Goal: Task Accomplishment & Management: Complete application form

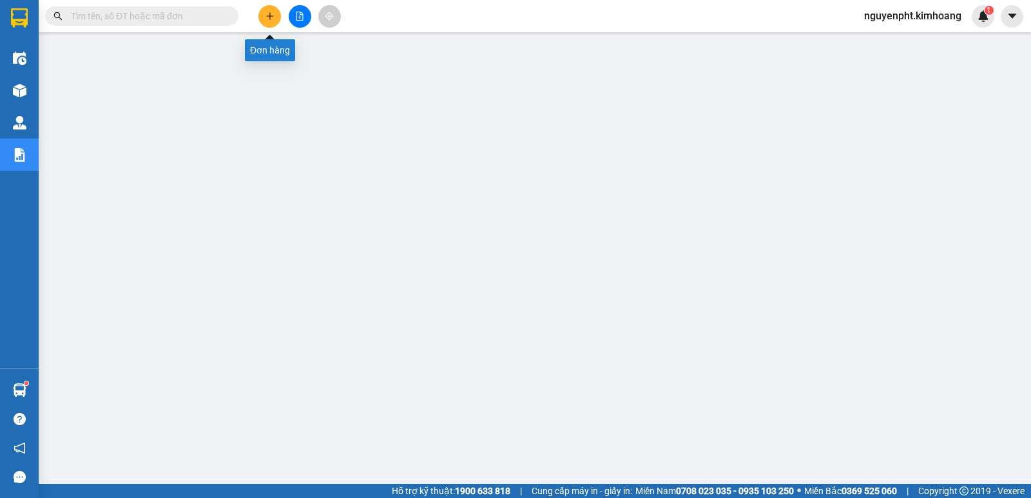
click at [260, 14] on button at bounding box center [269, 16] width 23 height 23
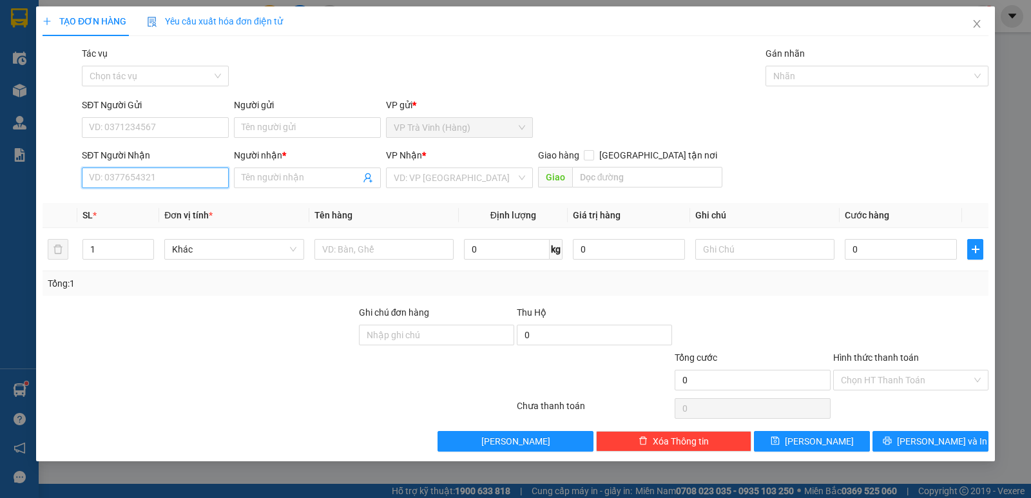
drag, startPoint x: 164, startPoint y: 173, endPoint x: 206, endPoint y: 187, distance: 43.4
click at [164, 173] on input "SĐT Người Nhận" at bounding box center [155, 178] width 147 height 21
type input "0902750273"
click at [162, 203] on div "0902750273 - luân" at bounding box center [155, 204] width 131 height 14
type input "luân"
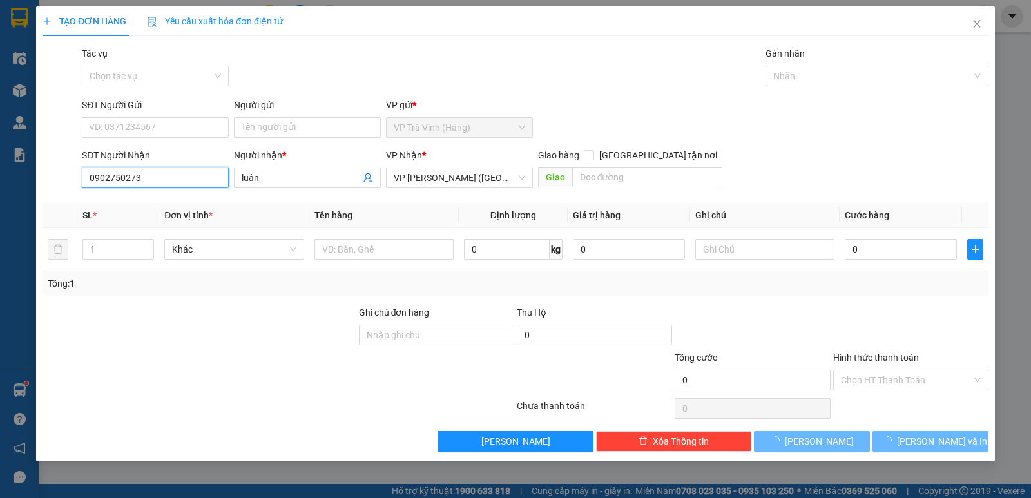
type input "25.000"
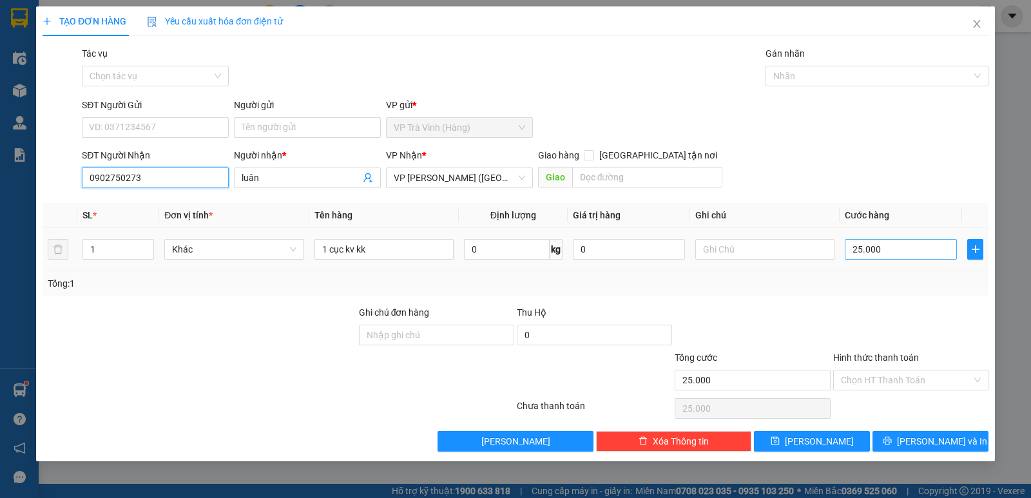
type input "0902750273"
type input "3"
type input "35"
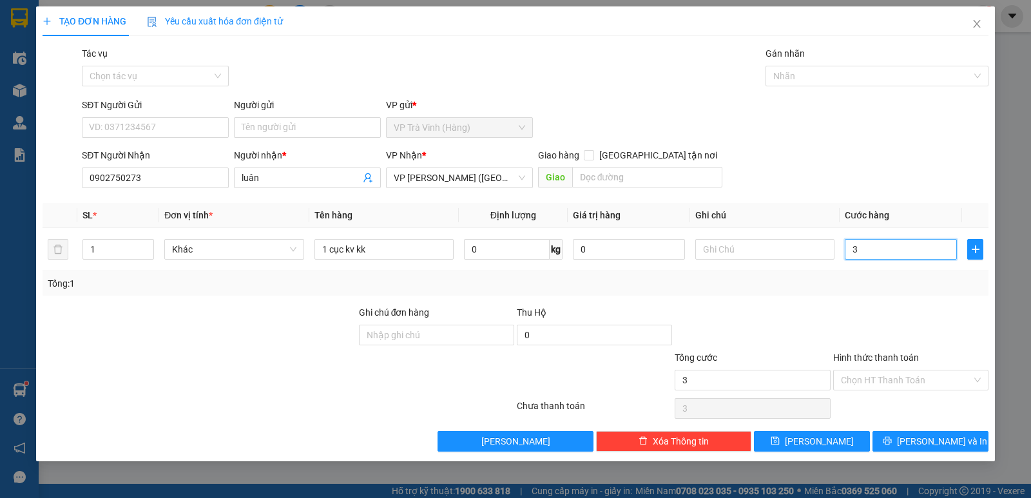
type input "35"
type input "35.000"
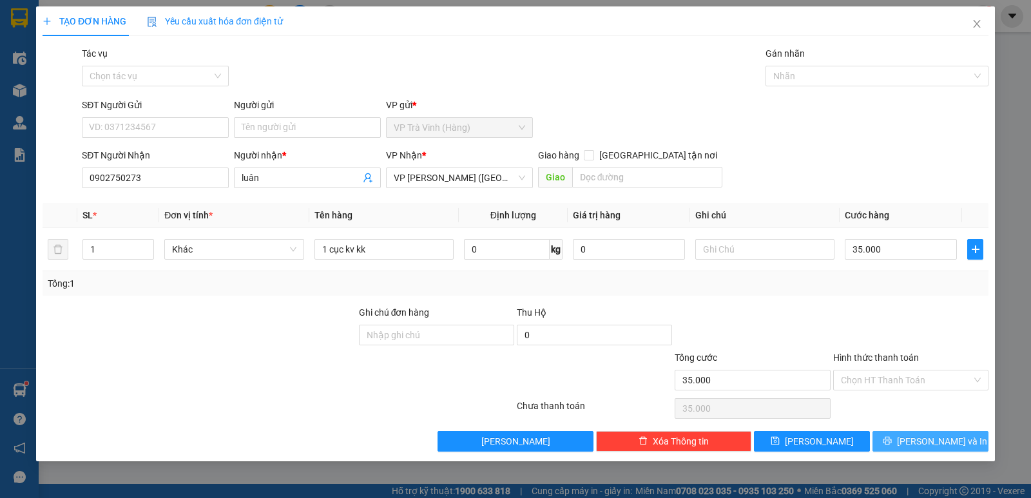
click at [921, 434] on span "Lưu và In" at bounding box center [942, 441] width 90 height 14
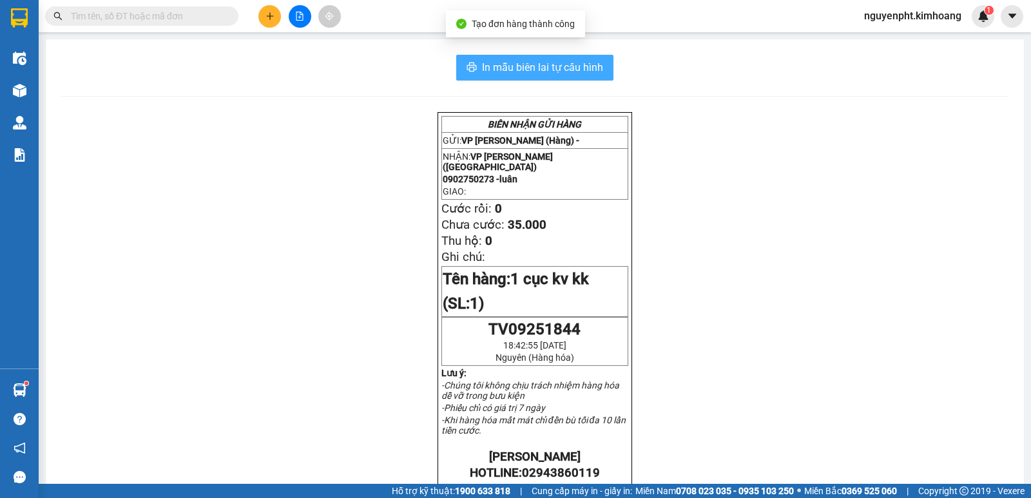
drag, startPoint x: 540, startPoint y: 73, endPoint x: 531, endPoint y: 71, distance: 9.4
click at [539, 73] on span "In mẫu biên lai tự cấu hình" at bounding box center [542, 67] width 121 height 16
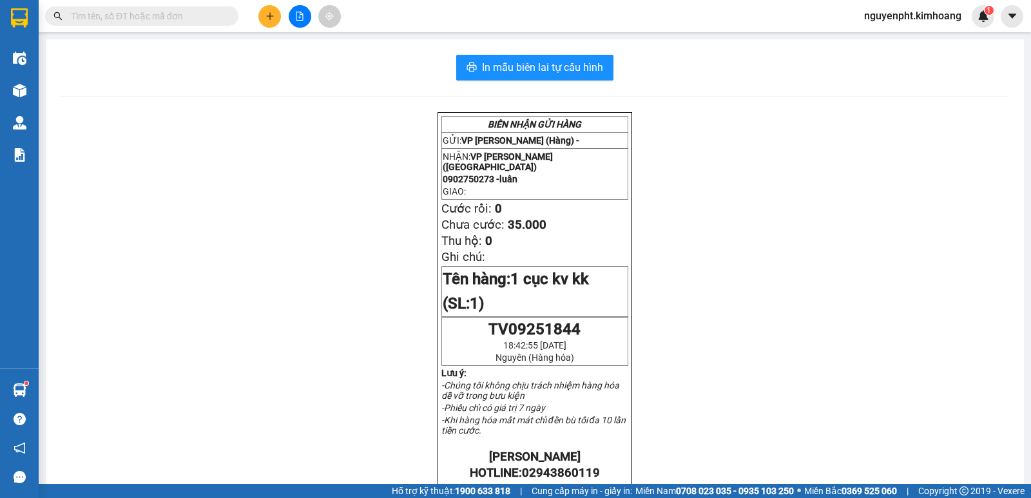
click at [286, 15] on div at bounding box center [299, 16] width 97 height 23
click at [277, 17] on button at bounding box center [269, 16] width 23 height 23
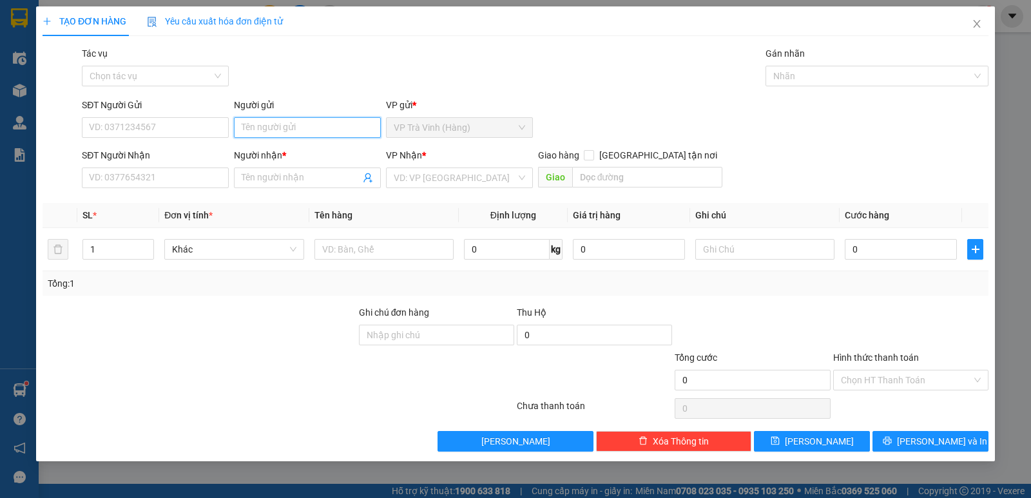
click at [274, 130] on input "Người gửi" at bounding box center [307, 127] width 147 height 21
type input "CẨM"
type input "0909838272"
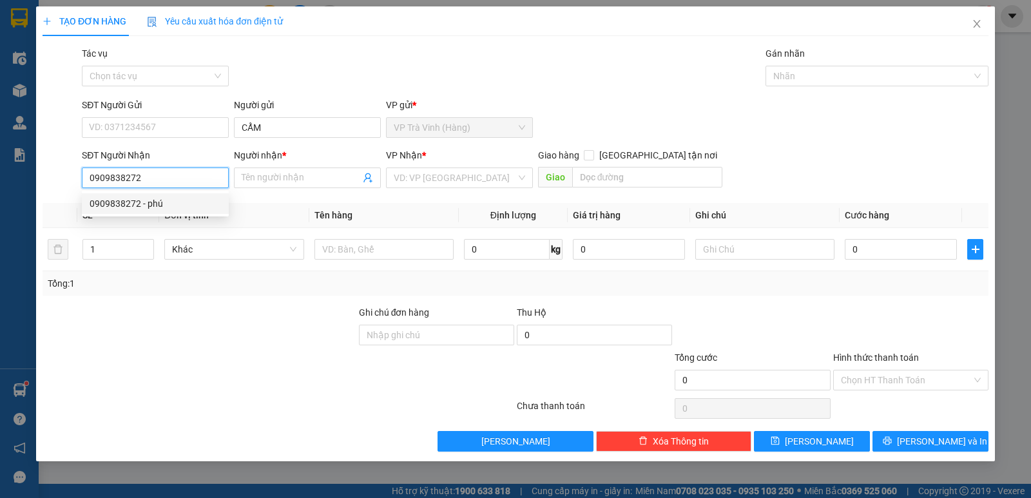
click at [135, 206] on div "0909838272 - phú" at bounding box center [155, 204] width 131 height 14
type input "phú"
type input "25.000"
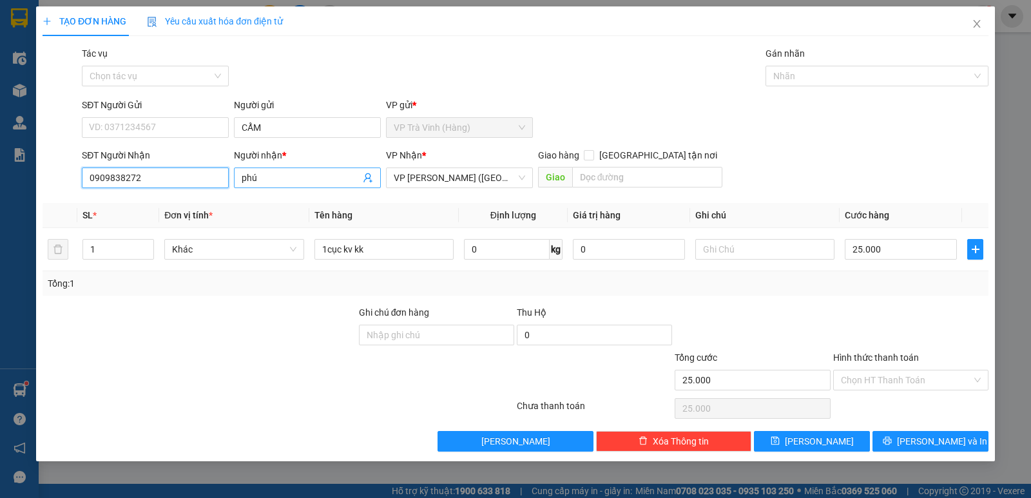
type input "0909838272"
click at [267, 178] on input "phú" at bounding box center [301, 178] width 119 height 14
type input "phú/THẮM"
click at [461, 211] on th "Định lượng" at bounding box center [513, 215] width 109 height 25
type input "3"
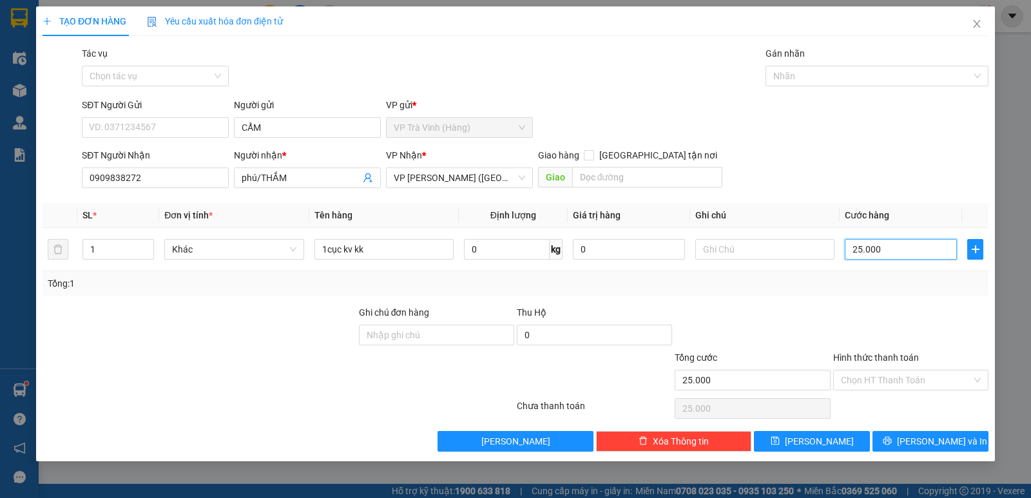
type input "3"
type input "30"
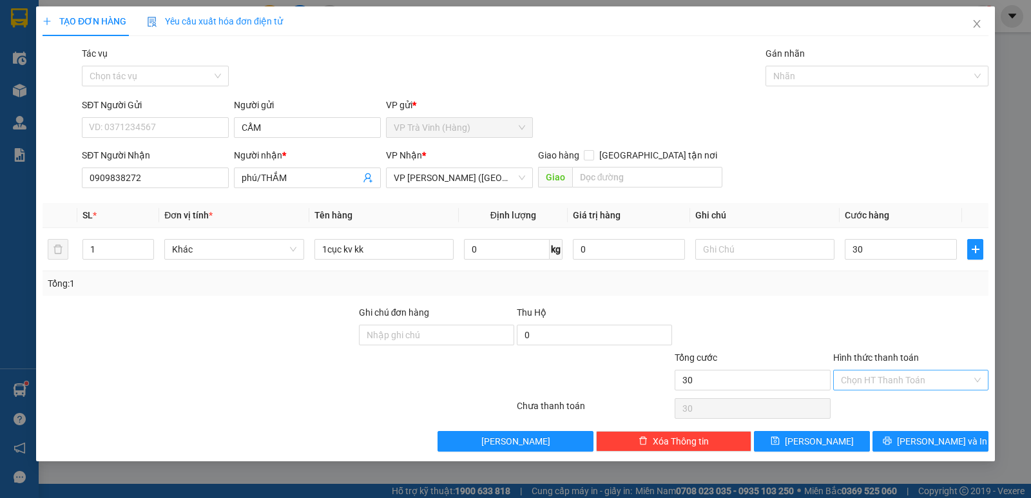
type input "30.000"
click at [892, 387] on input "Hình thức thanh toán" at bounding box center [906, 380] width 131 height 19
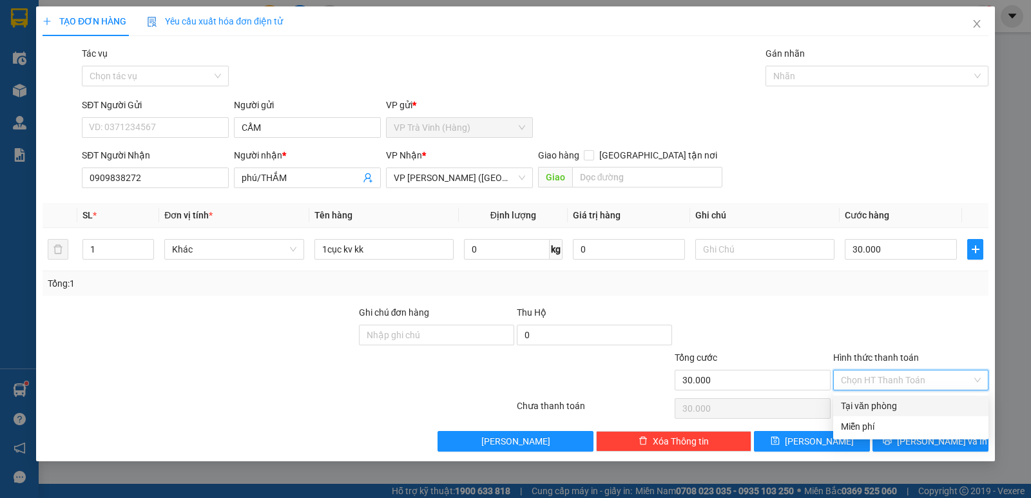
click at [886, 409] on div "Tại văn phòng" at bounding box center [911, 406] width 140 height 14
type input "0"
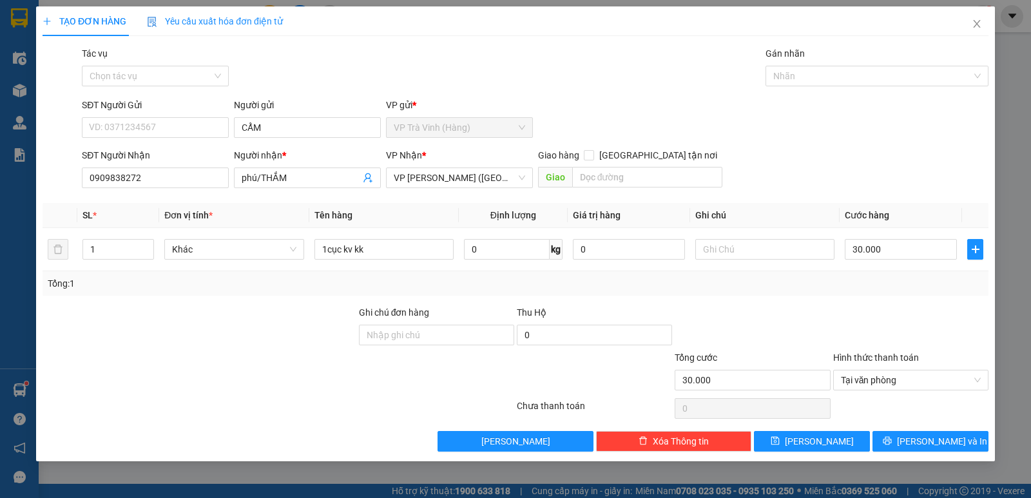
click at [923, 461] on div "TẠO ĐƠN HÀNG Yêu cầu xuất hóa đơn điện tử Transit Pickup Surcharge Ids Transit …" at bounding box center [515, 233] width 959 height 455
click at [934, 438] on span "Lưu và In" at bounding box center [942, 441] width 90 height 14
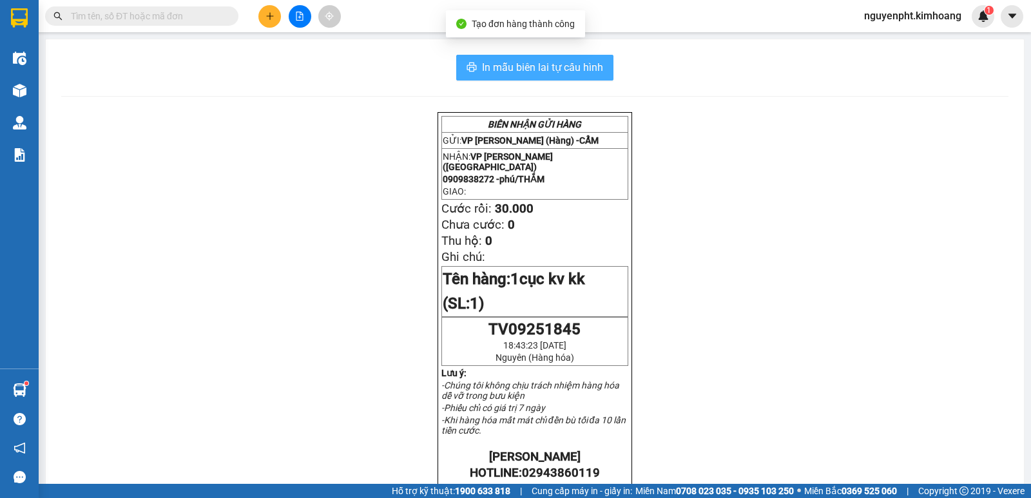
click at [521, 69] on span "In mẫu biên lai tự cấu hình" at bounding box center [542, 67] width 121 height 16
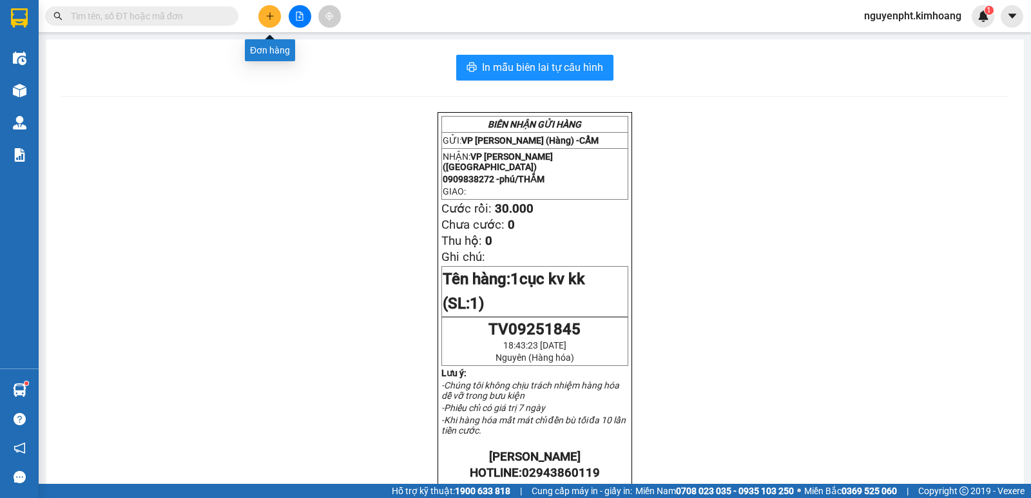
click at [262, 14] on button at bounding box center [269, 16] width 23 height 23
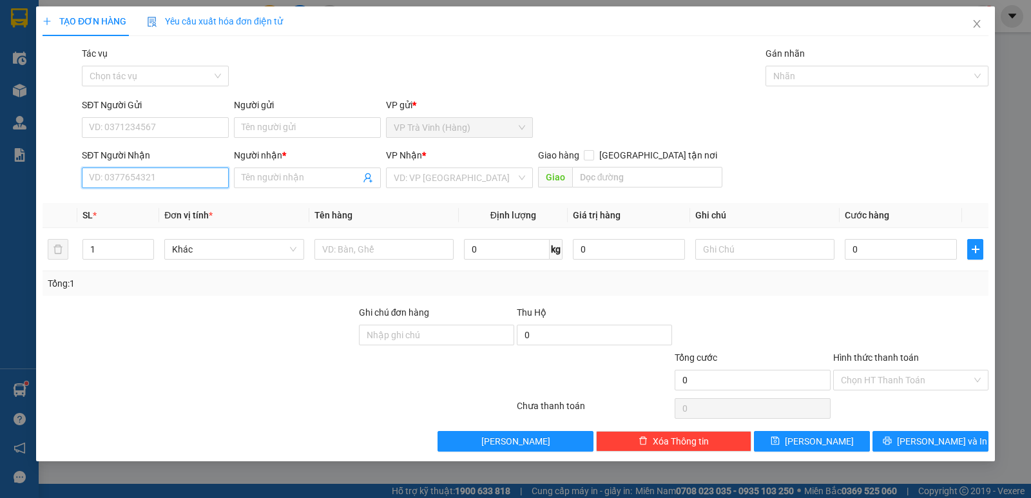
click at [168, 180] on input "SĐT Người Nhận" at bounding box center [155, 178] width 147 height 21
type input "0768175479"
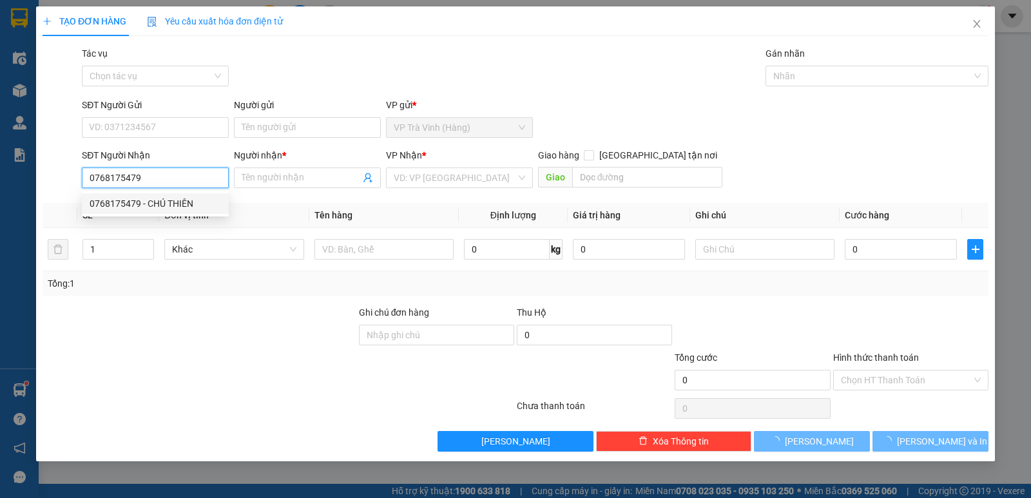
click at [132, 198] on div "0768175479 - CHÚ THIÊN" at bounding box center [155, 204] width 131 height 14
type input "CHÚ THIÊN"
type input "20.000"
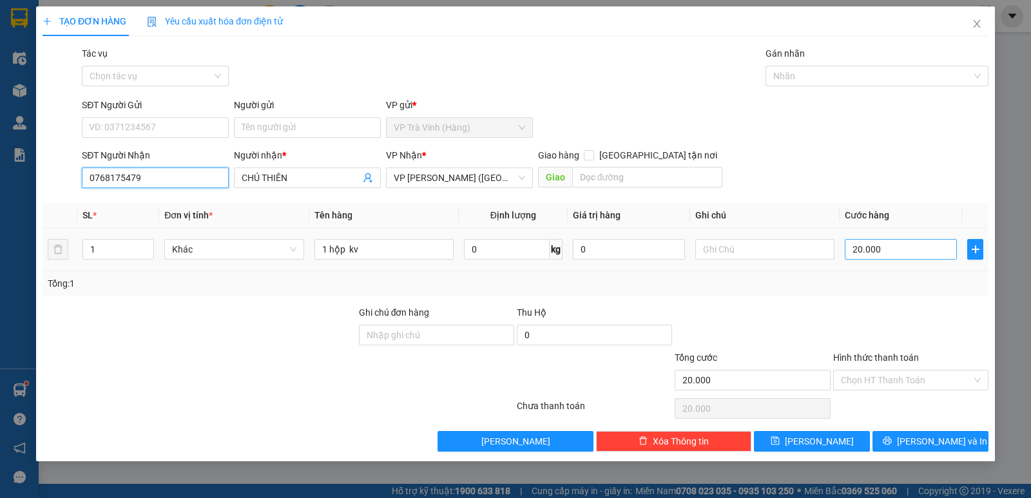
type input "0768175479"
type input "2"
type input "25"
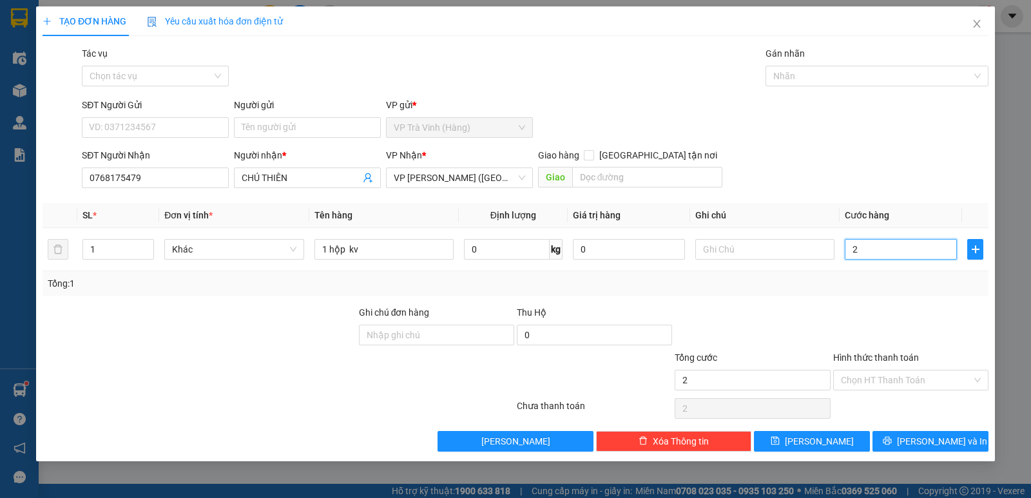
type input "25"
type input "25.000"
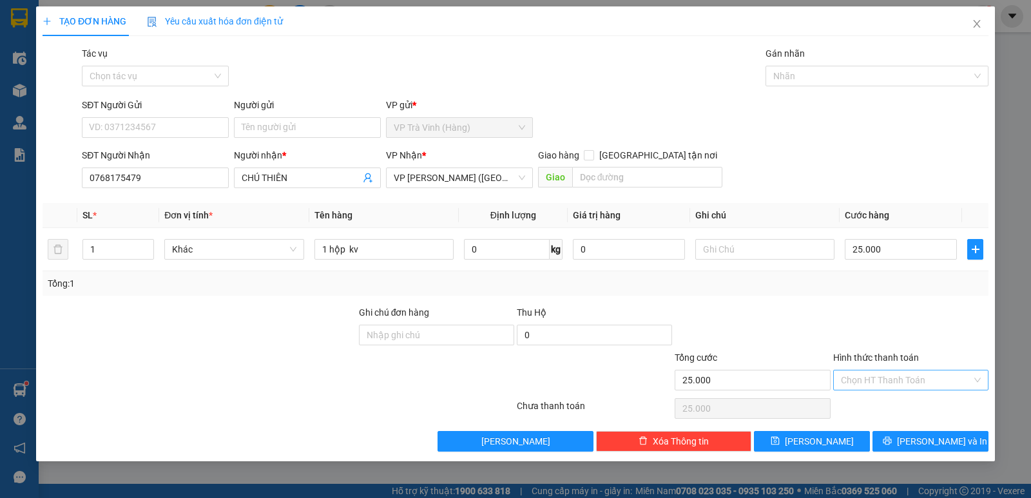
drag, startPoint x: 871, startPoint y: 382, endPoint x: 872, endPoint y: 390, distance: 8.4
click at [871, 382] on input "Hình thức thanh toán" at bounding box center [906, 380] width 131 height 19
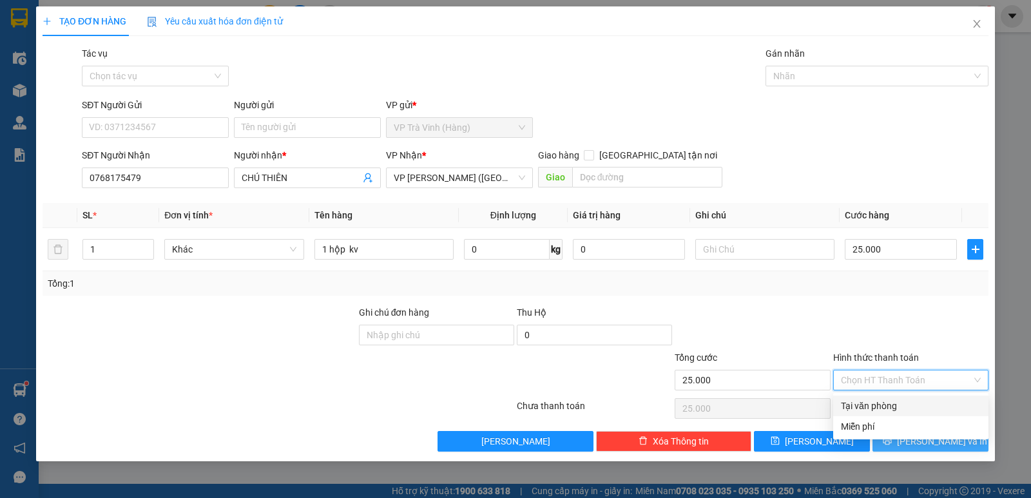
drag, startPoint x: 872, startPoint y: 409, endPoint x: 898, endPoint y: 438, distance: 38.8
click at [872, 410] on div "Tại văn phòng" at bounding box center [911, 406] width 140 height 14
type input "0"
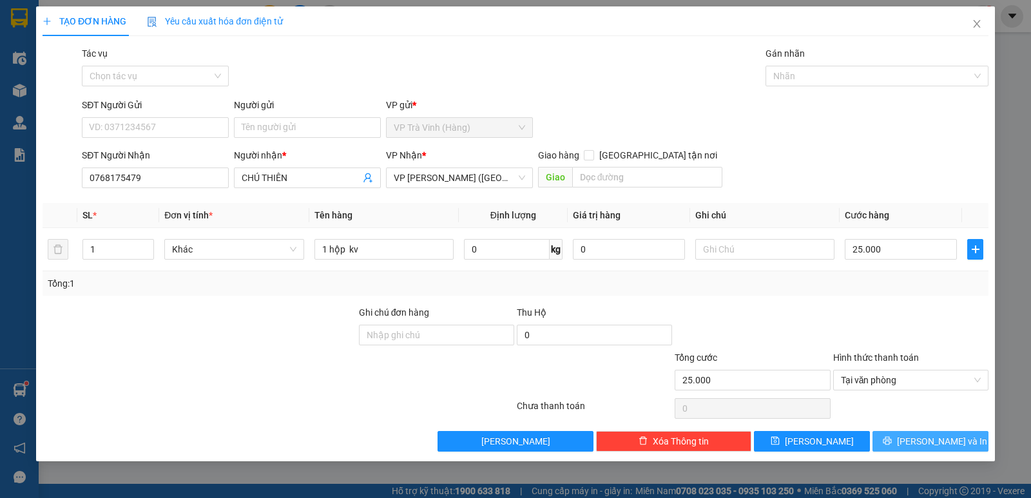
click at [947, 440] on span "Lưu và In" at bounding box center [942, 441] width 90 height 14
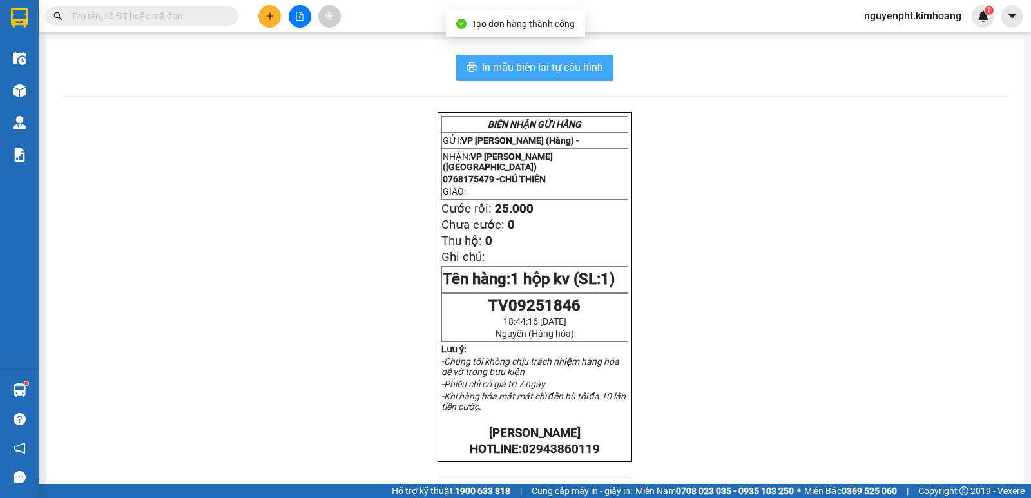
drag, startPoint x: 471, startPoint y: 52, endPoint x: 476, endPoint y: 61, distance: 10.4
click at [472, 52] on div "In mẫu biên lai tự cấu hình BIÊN NHẬN GỬI HÀNG GỬI: VP Trà Vinh (Hàng) - NHẬN: …" at bounding box center [535, 425] width 978 height 772
click at [476, 63] on button "In mẫu biên lai tự cấu hình" at bounding box center [534, 68] width 157 height 26
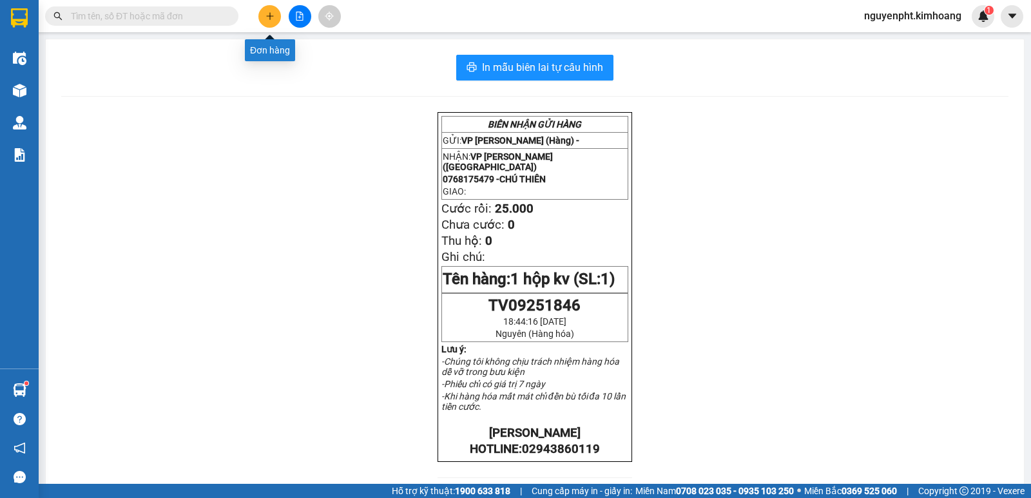
click at [271, 16] on icon "plus" at bounding box center [269, 15] width 7 height 1
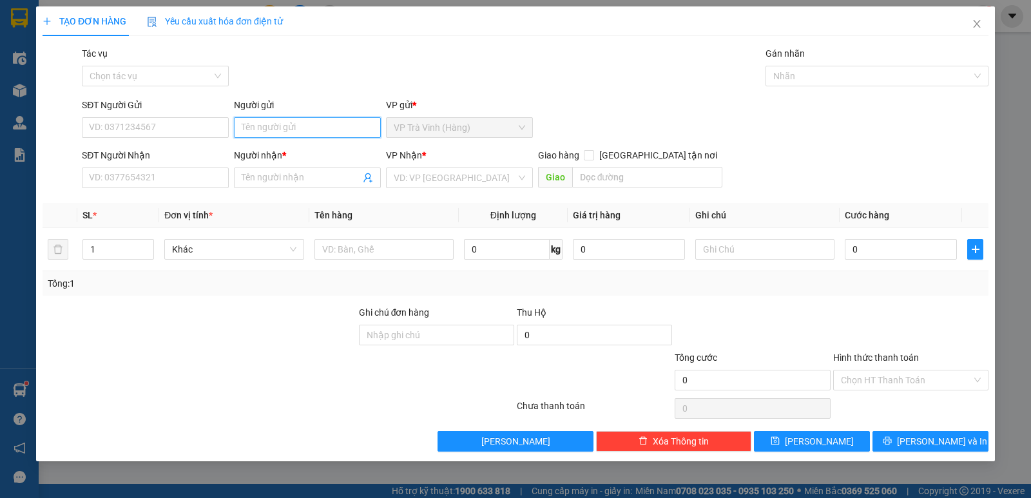
drag, startPoint x: 258, startPoint y: 125, endPoint x: 261, endPoint y: 139, distance: 13.8
click at [258, 128] on input "Người gửi" at bounding box center [307, 127] width 147 height 21
type input "BS TRUYỀN"
type input "0933536662"
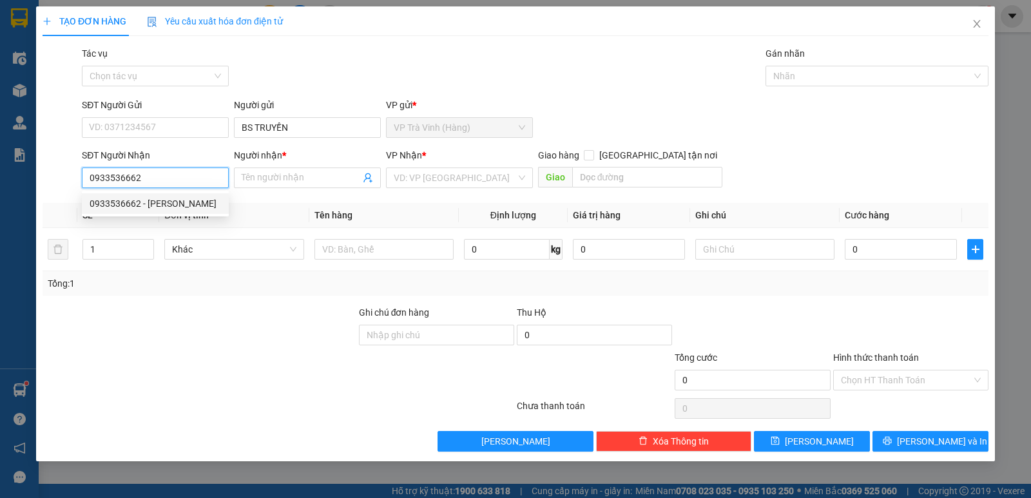
click at [144, 202] on div "0933536662 - CƯỜNG PHÁT" at bounding box center [155, 204] width 131 height 14
type input "CƯỜNG PHÁT"
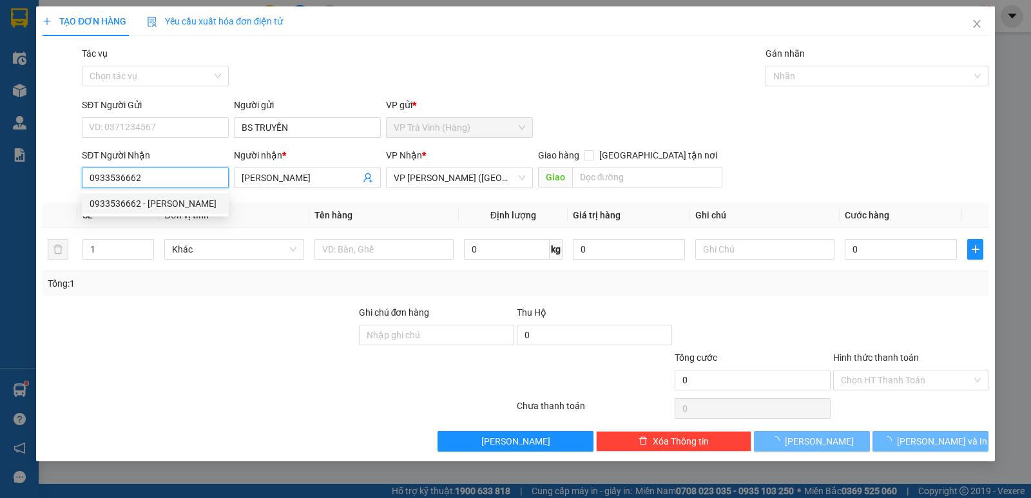
type input "20.000"
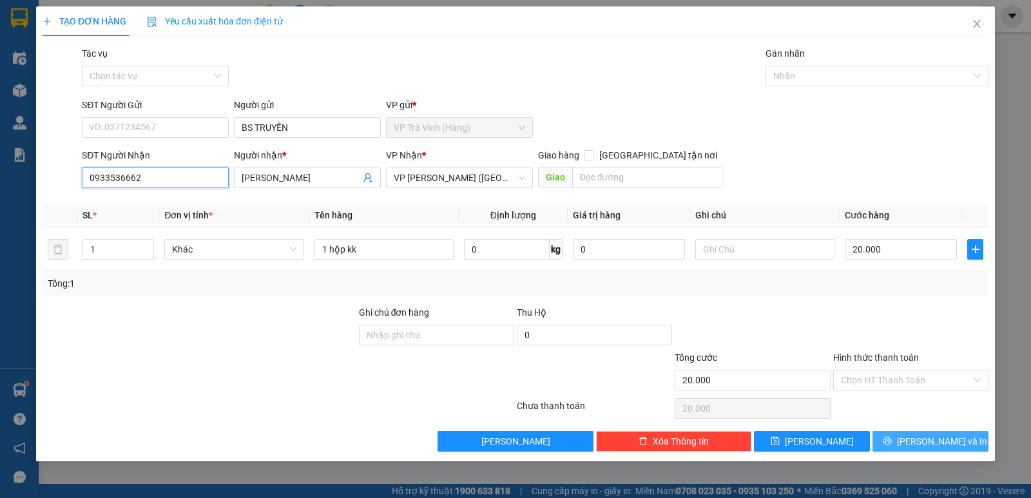
type input "0933536662"
click at [922, 443] on span "Lưu và In" at bounding box center [942, 441] width 90 height 14
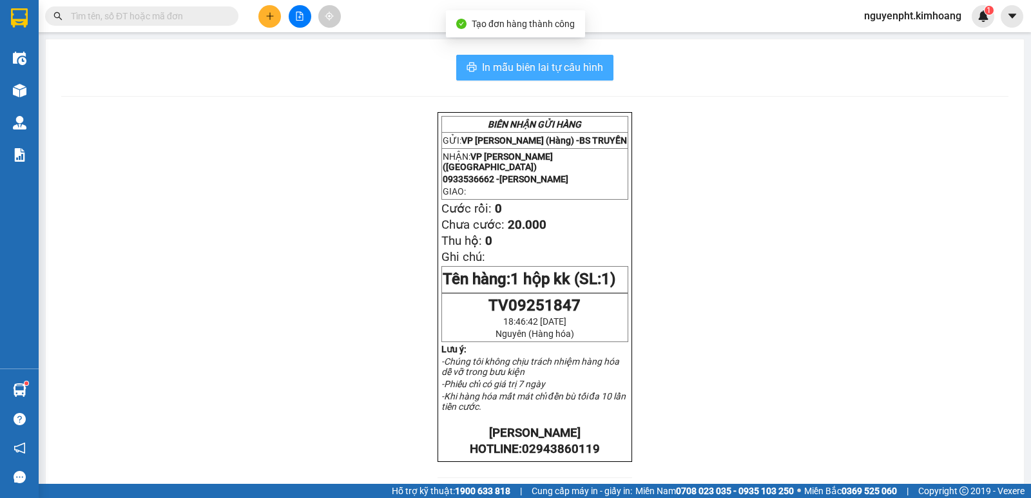
click at [567, 70] on span "In mẫu biên lai tự cấu hình" at bounding box center [542, 67] width 121 height 16
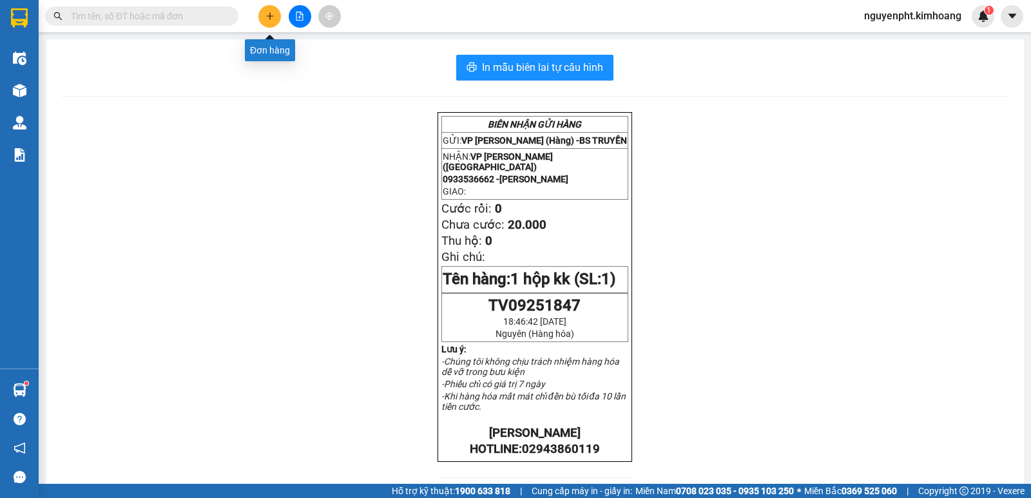
click at [275, 12] on button at bounding box center [269, 16] width 23 height 23
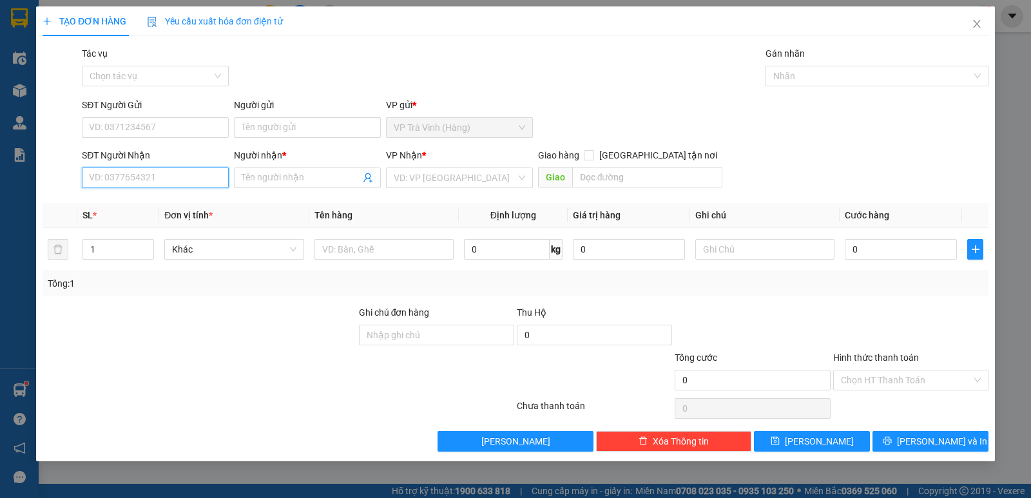
click at [144, 177] on input "SĐT Người Nhận" at bounding box center [155, 178] width 147 height 21
type input "0908606160"
drag, startPoint x: 148, startPoint y: 202, endPoint x: 135, endPoint y: 195, distance: 14.7
click at [148, 202] on div "0908606160 - VIỆT TIÊN" at bounding box center [162, 204] width 145 height 14
type input "VIỆT TIÊN"
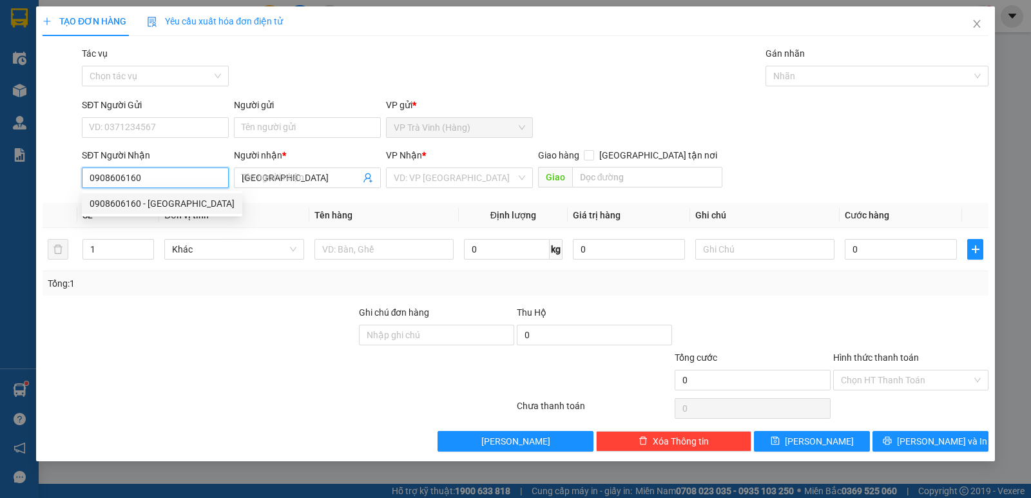
type input "25.000"
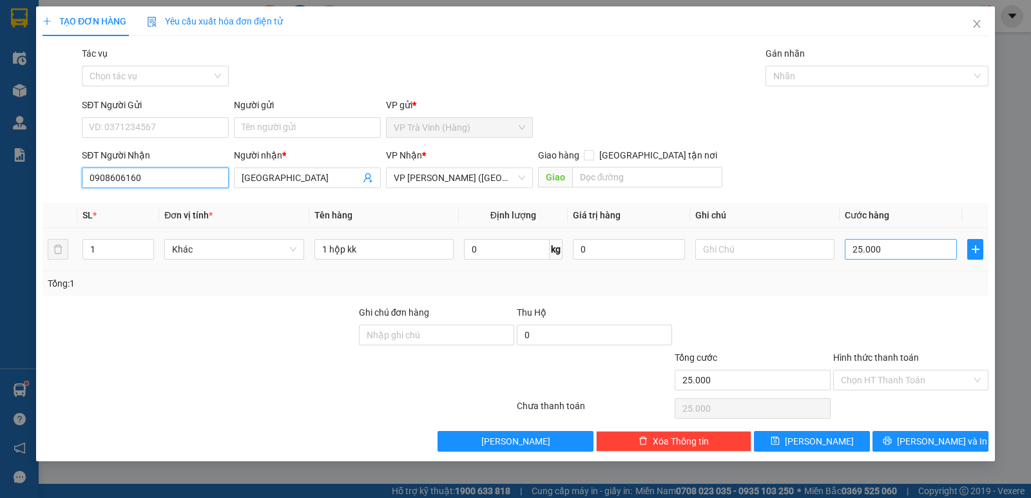
type input "0908606160"
type input "0"
type input "25.000"
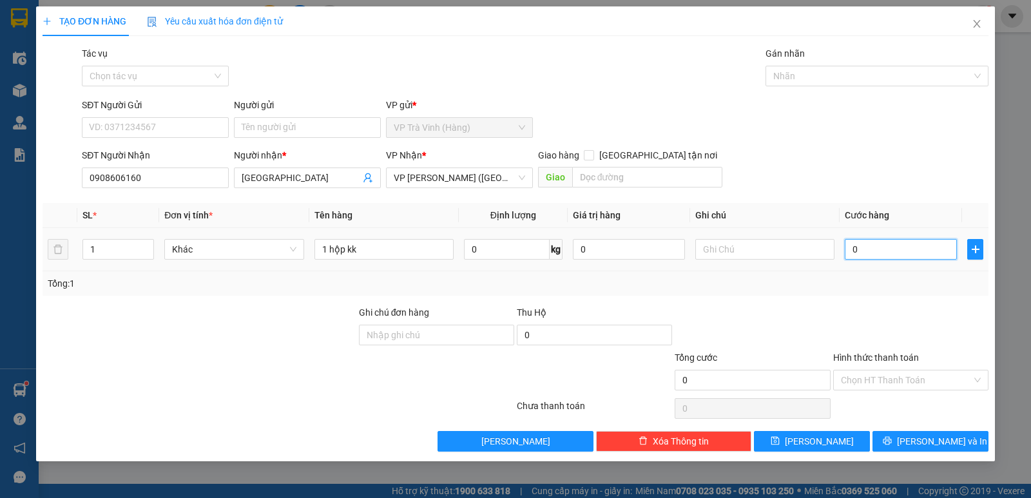
click at [877, 248] on input "0" at bounding box center [901, 249] width 112 height 21
type input "2"
type input "20"
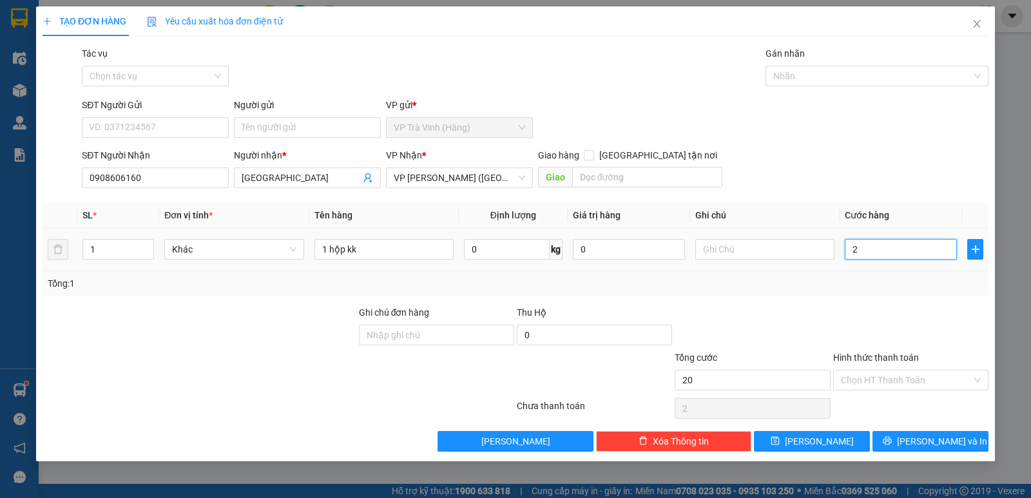
type input "20"
type input "20.000"
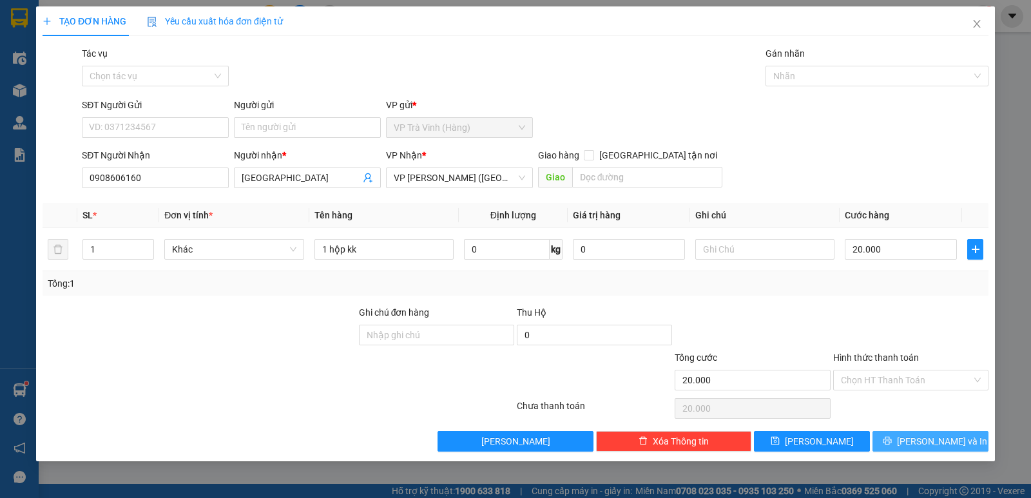
click at [932, 442] on span "Lưu và In" at bounding box center [942, 441] width 90 height 14
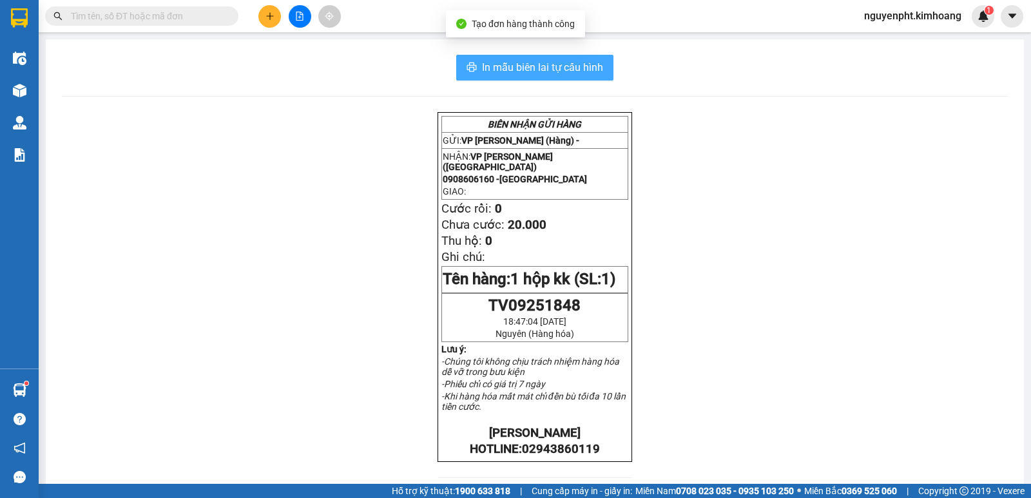
click at [524, 68] on span "In mẫu biên lai tự cấu hình" at bounding box center [542, 67] width 121 height 16
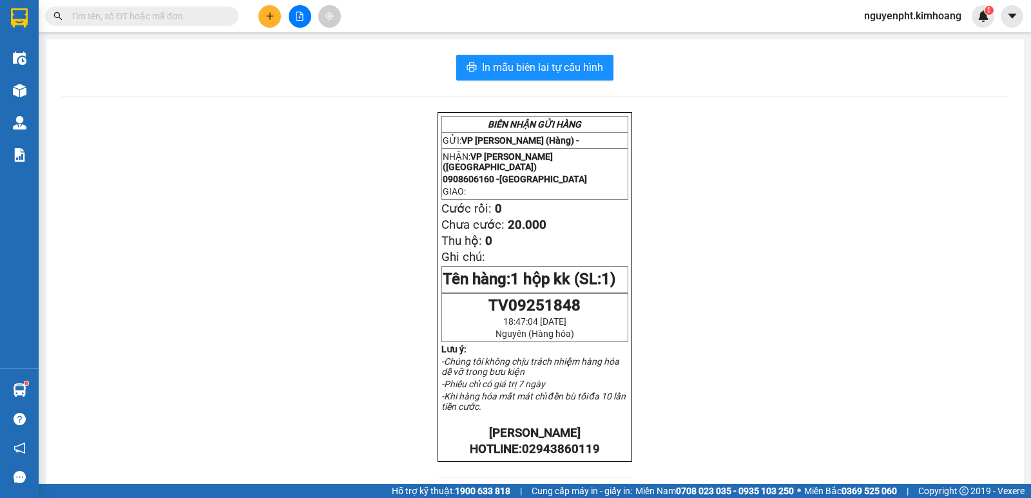
click at [895, 19] on span "nguyenpht.kimhoang" at bounding box center [913, 16] width 118 height 16
click at [884, 43] on span "Đăng xuất" at bounding box center [917, 40] width 93 height 14
